Goal: Task Accomplishment & Management: Use online tool/utility

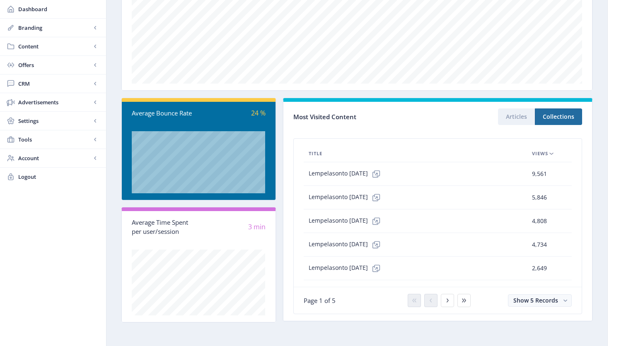
scroll to position [15, 0]
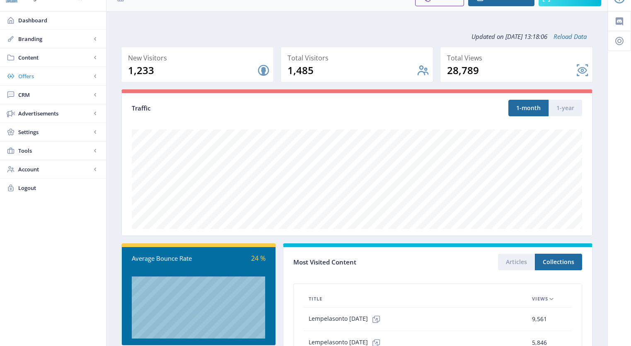
click at [33, 78] on span "Offers" at bounding box center [54, 76] width 73 height 8
click at [35, 58] on span "Content" at bounding box center [54, 57] width 73 height 8
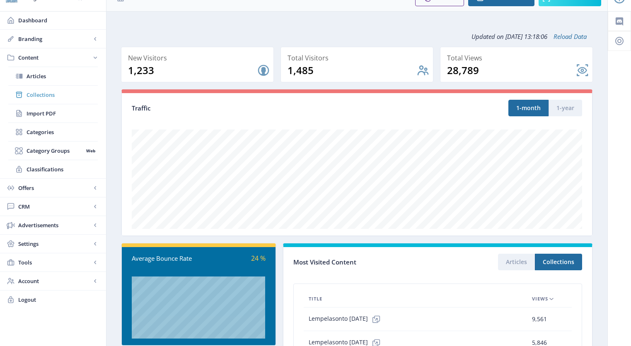
click at [43, 92] on span "Collections" at bounding box center [61, 95] width 71 height 8
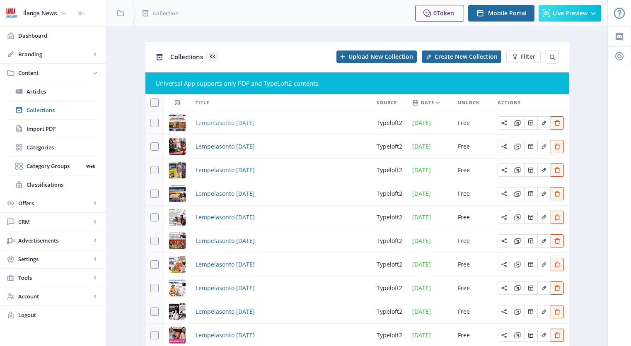
click at [239, 124] on span "Lempelasonto [DATE]" at bounding box center [224, 123] width 59 height 10
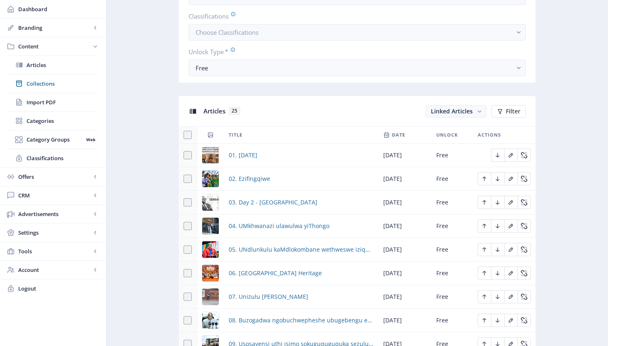
scroll to position [427, 0]
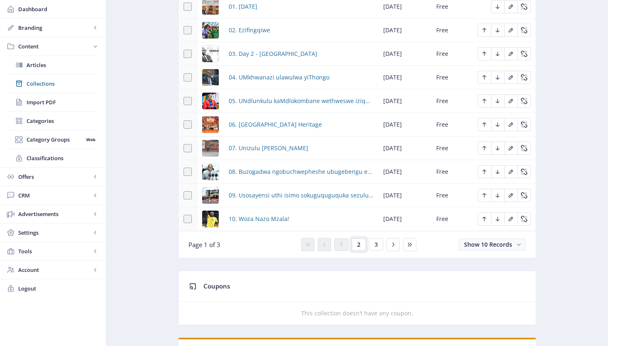
click at [356, 245] on button "2" at bounding box center [358, 244] width 14 height 12
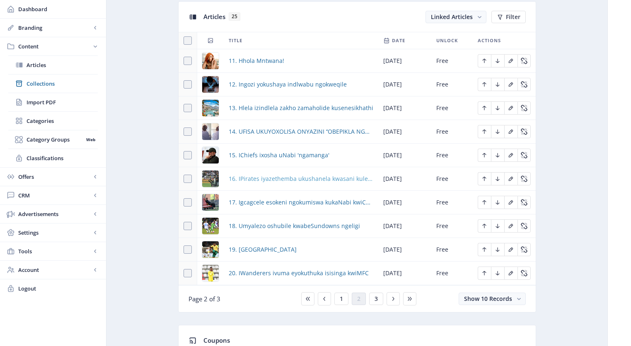
scroll to position [361, 0]
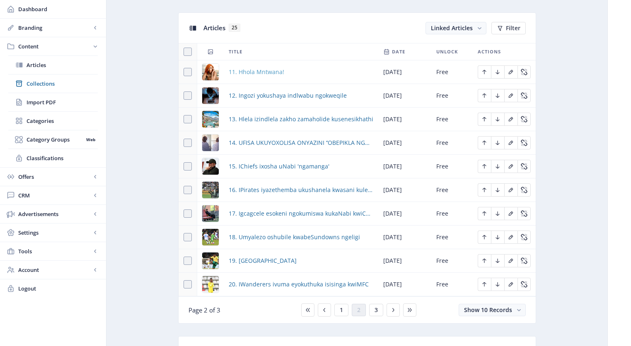
click at [263, 72] on span "11. Hhola Mntwana!" at bounding box center [256, 72] width 55 height 10
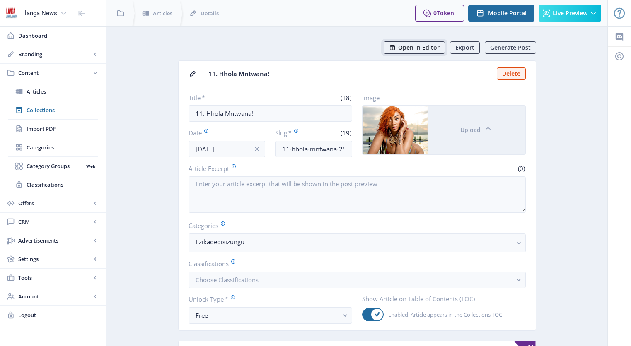
click at [429, 53] on button "Open in Editor" at bounding box center [413, 47] width 61 height 12
click at [42, 92] on span "Articles" at bounding box center [61, 91] width 71 height 8
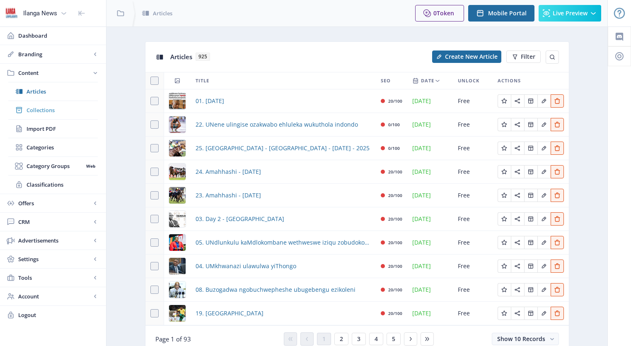
click at [48, 112] on span "Collections" at bounding box center [61, 110] width 71 height 8
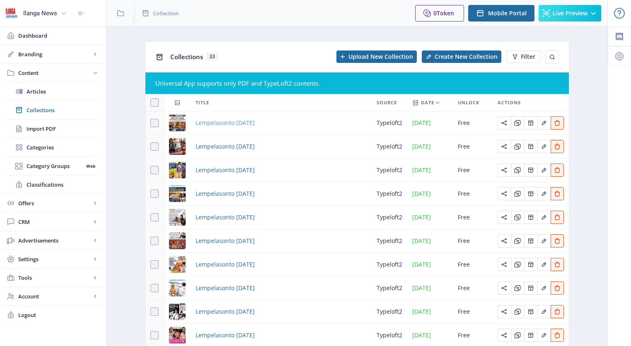
click at [219, 125] on span "Lempelasonto [DATE]" at bounding box center [224, 123] width 59 height 10
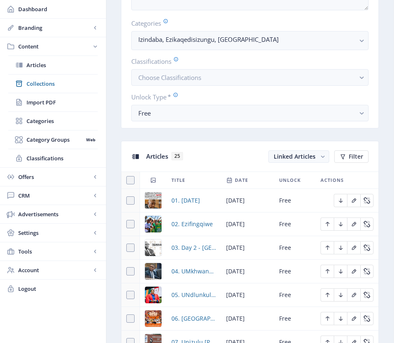
scroll to position [401, 0]
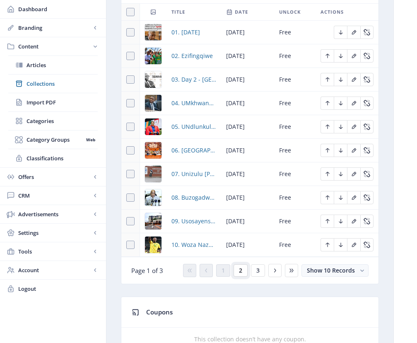
click at [239, 273] on span "2" at bounding box center [240, 270] width 3 height 7
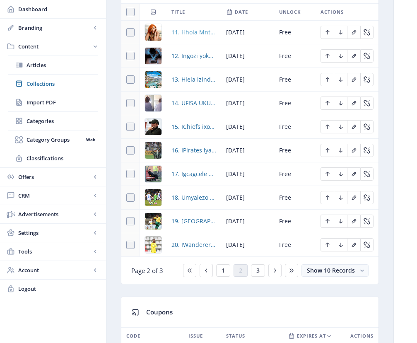
click at [201, 34] on span "11. Hhola Mntwana!" at bounding box center [193, 32] width 45 height 10
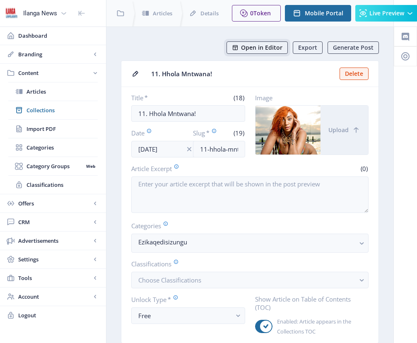
click at [269, 48] on span "Open in Editor" at bounding box center [261, 47] width 41 height 7
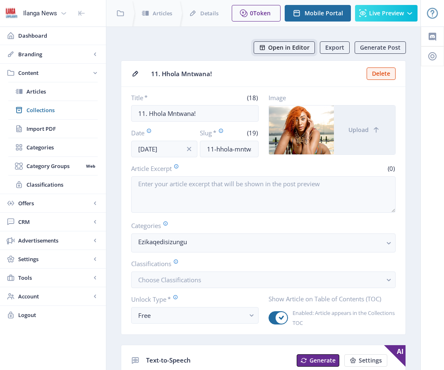
click at [297, 45] on span "Open in Editor" at bounding box center [288, 47] width 41 height 7
